Goal: Information Seeking & Learning: Learn about a topic

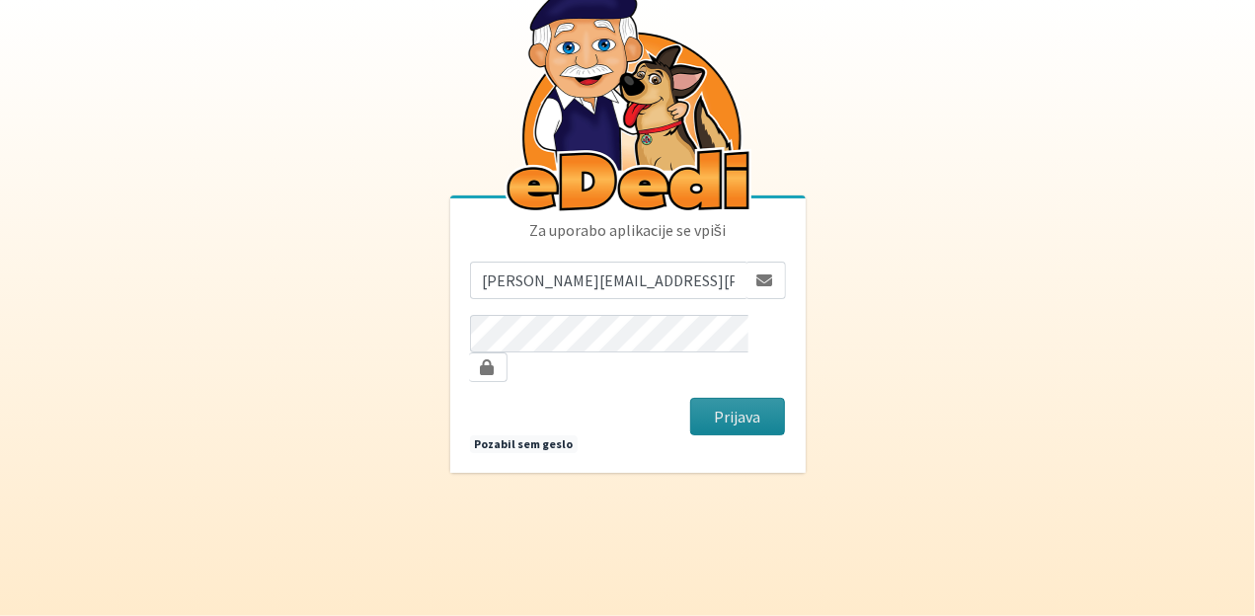
click at [713, 404] on button "Prijava" at bounding box center [738, 417] width 96 height 38
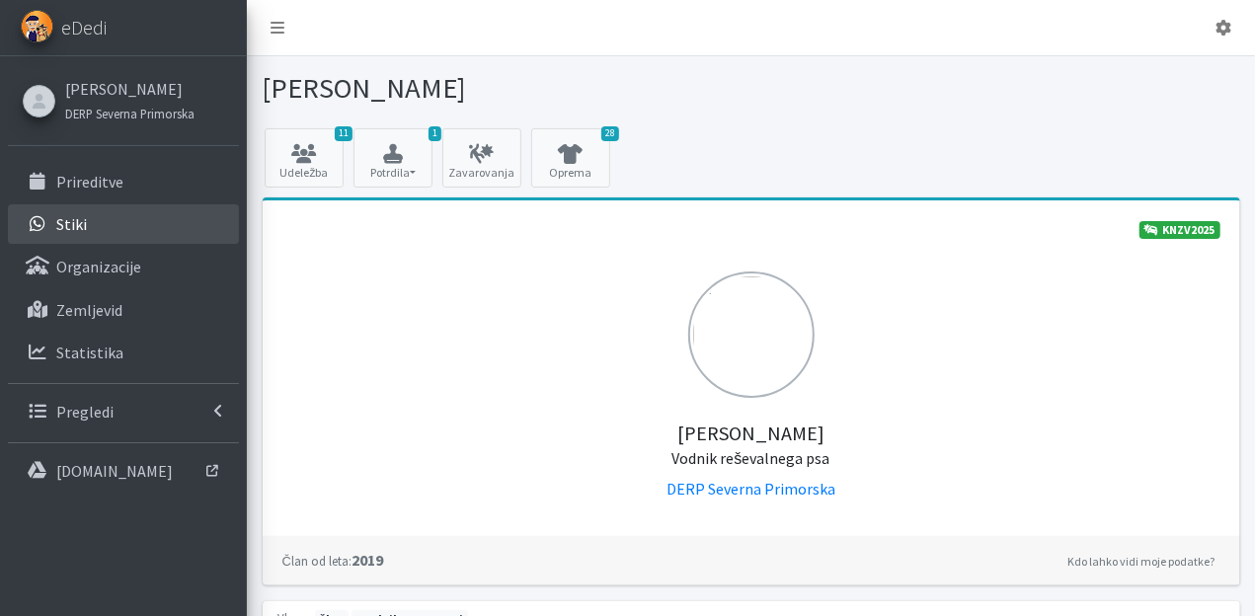
click at [141, 216] on link "Stiki" at bounding box center [123, 223] width 231 height 39
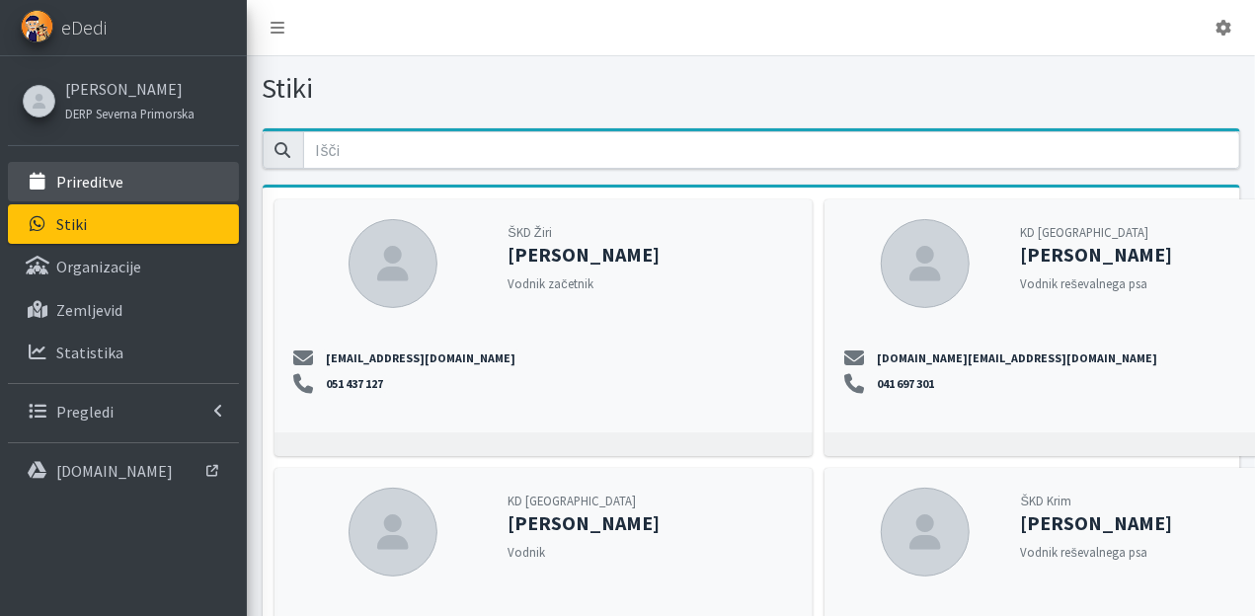
click at [124, 185] on link "Prireditve" at bounding box center [123, 181] width 231 height 39
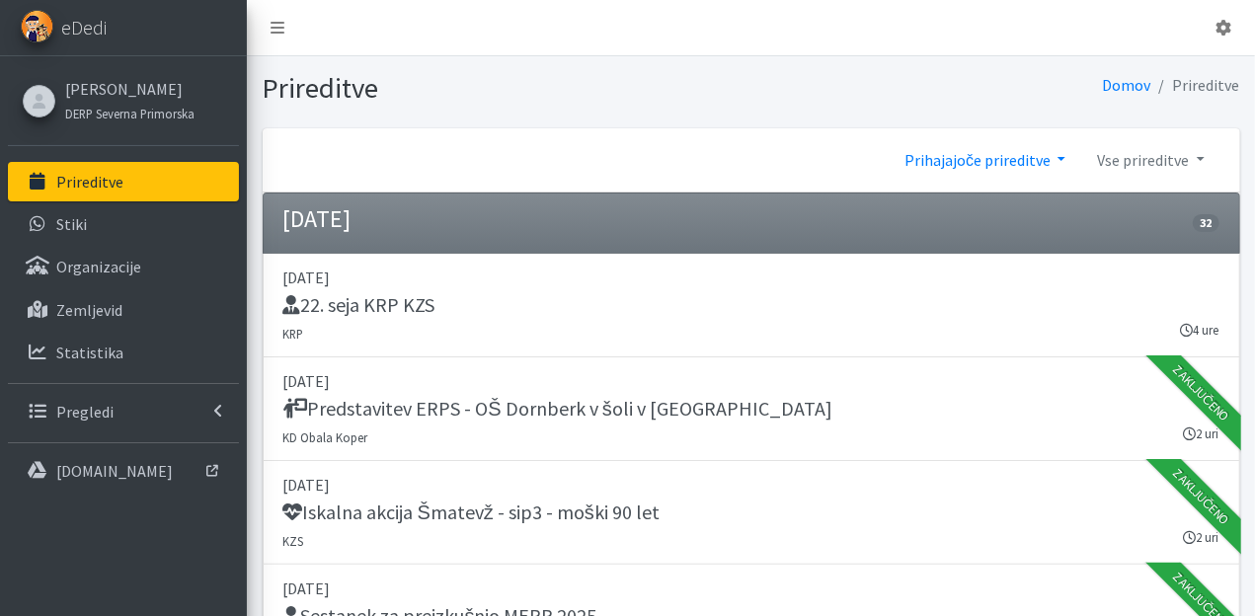
click at [1053, 157] on link "Prihajajoče prireditve" at bounding box center [985, 159] width 193 height 39
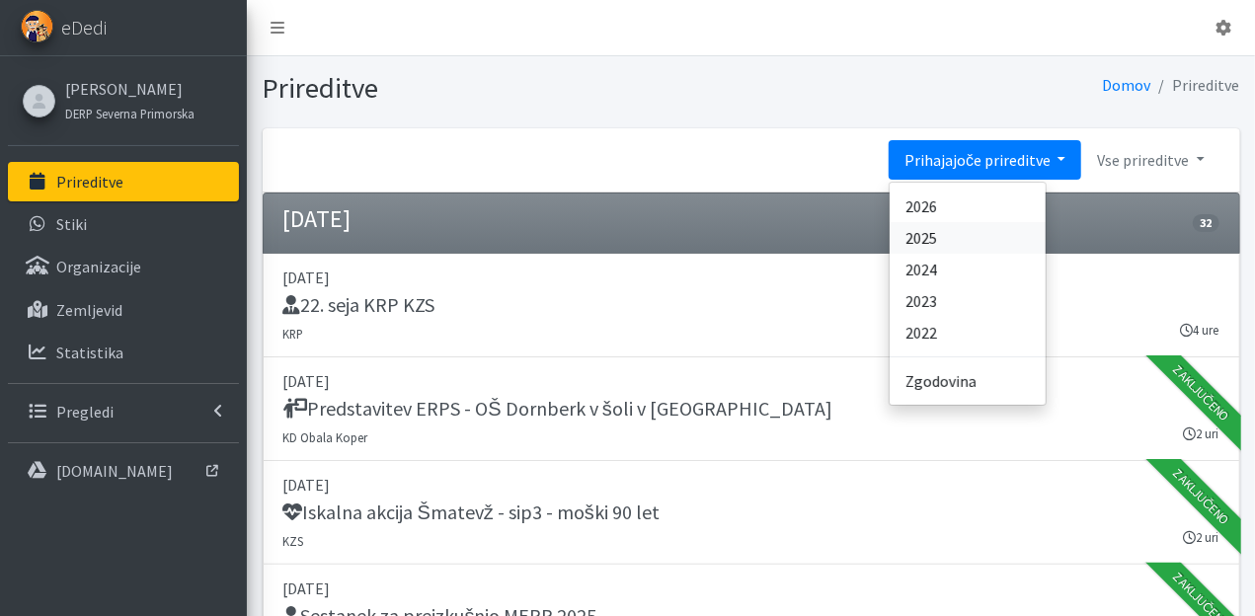
click at [949, 240] on link "2025" at bounding box center [968, 238] width 156 height 32
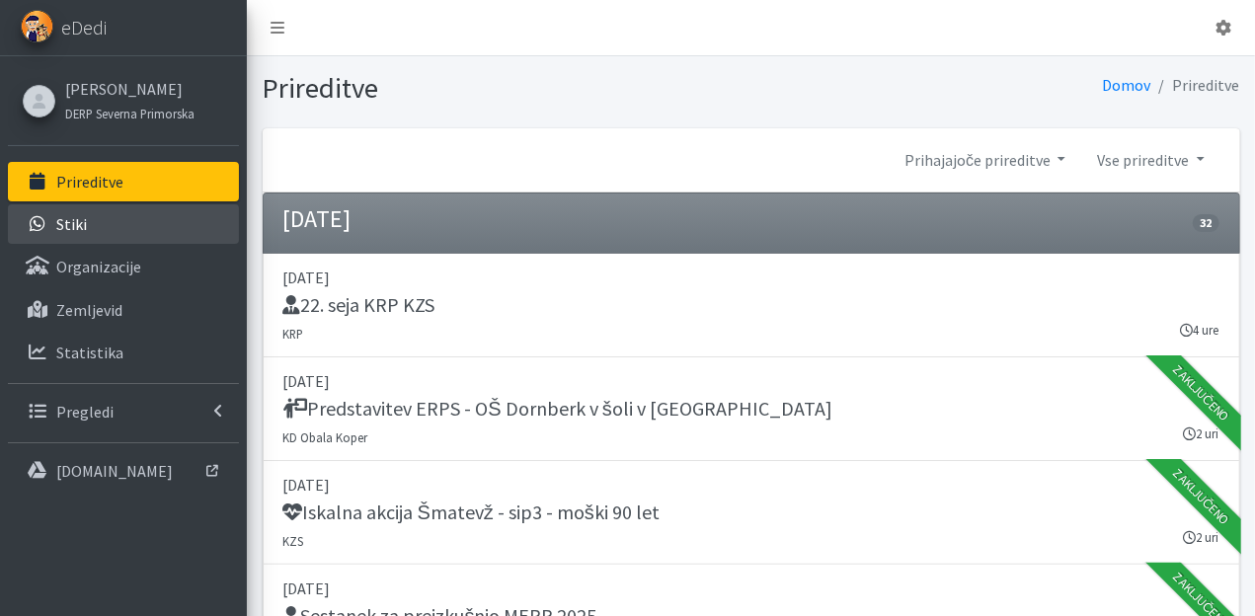
click at [135, 212] on link "Stiki" at bounding box center [123, 223] width 231 height 39
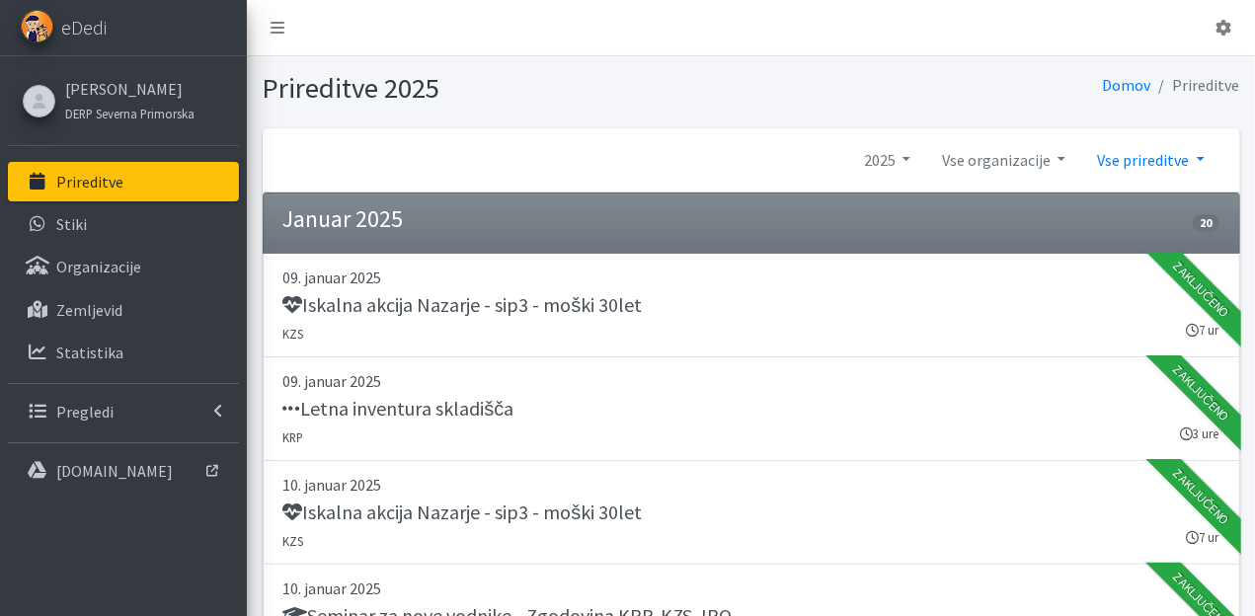
click at [1200, 160] on link "Vse prireditve" at bounding box center [1150, 159] width 138 height 39
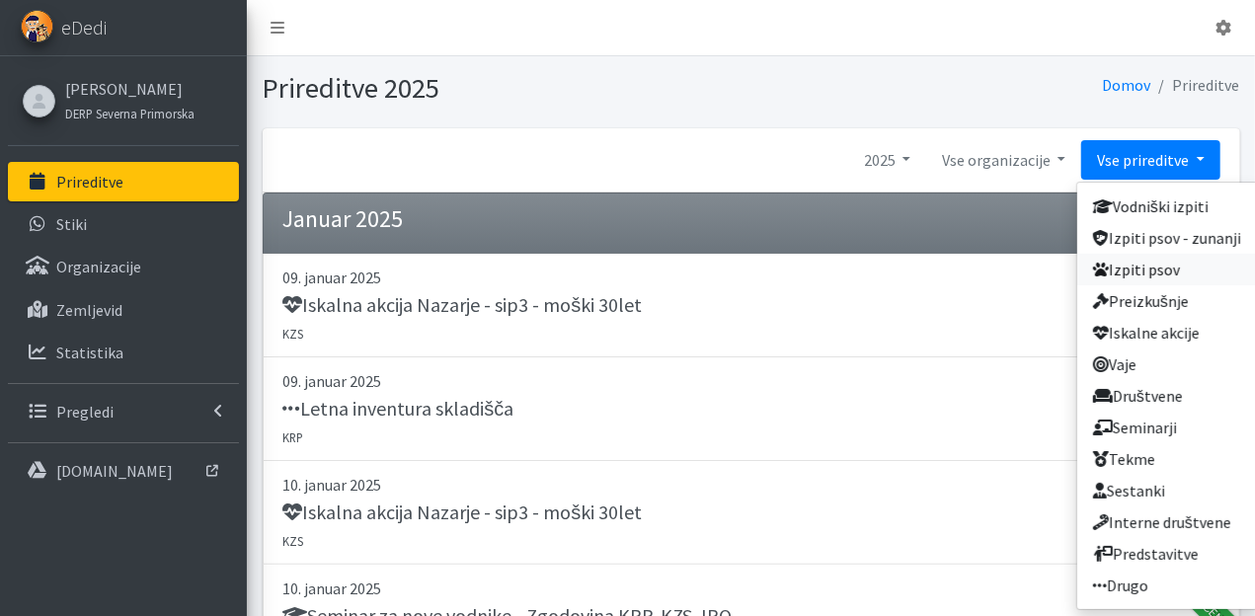
click at [1148, 272] on link "Izpiti psov" at bounding box center [1167, 270] width 180 height 32
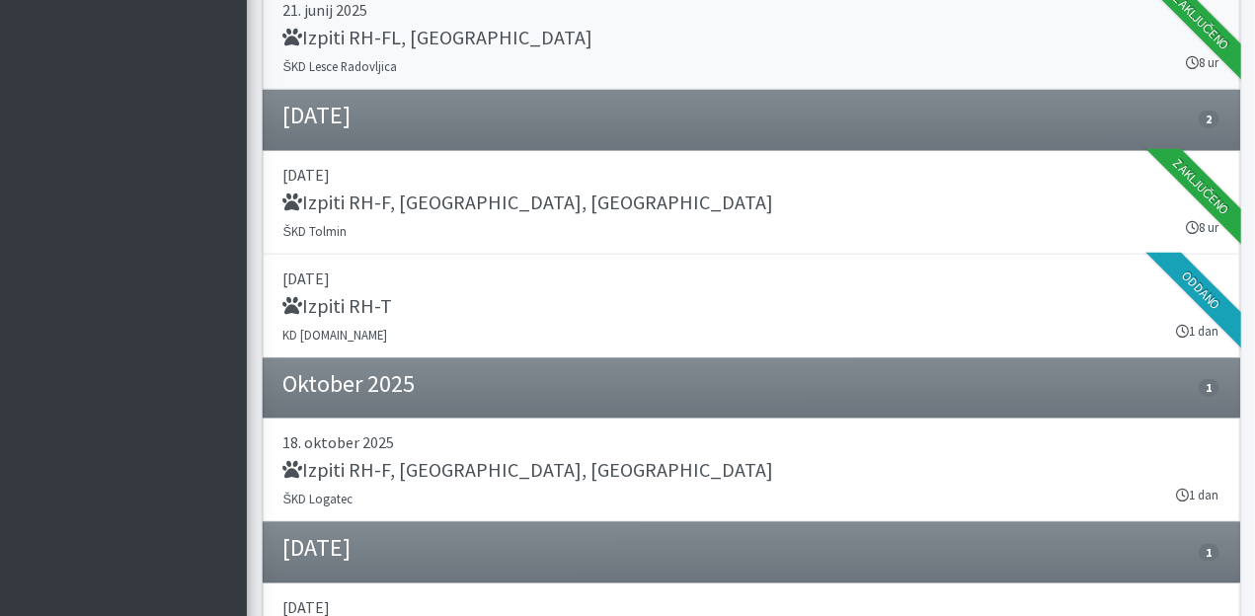
scroll to position [1106, 0]
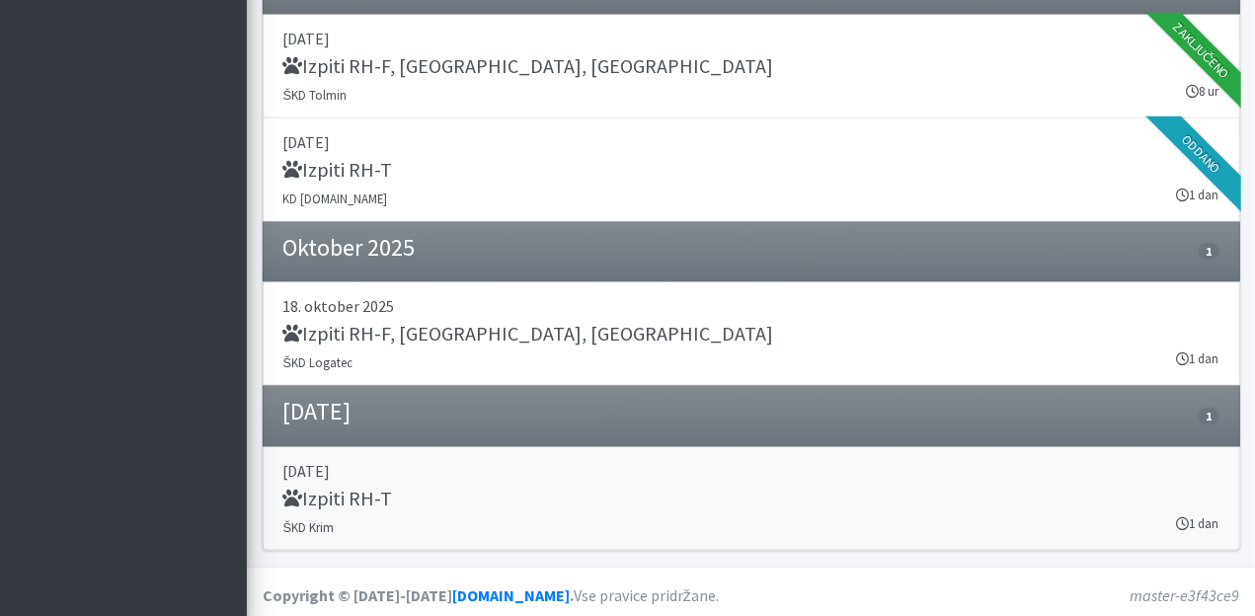
click at [363, 498] on h5 "Izpiti RH-T" at bounding box center [338, 499] width 110 height 24
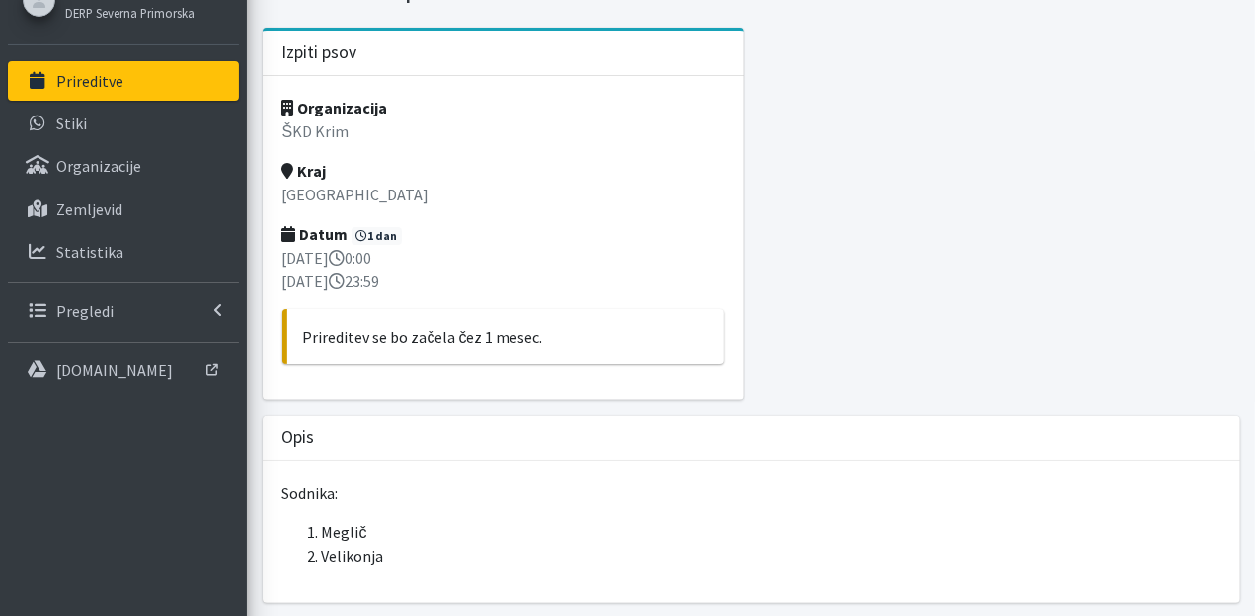
scroll to position [47, 0]
